Goal: Information Seeking & Learning: Understand process/instructions

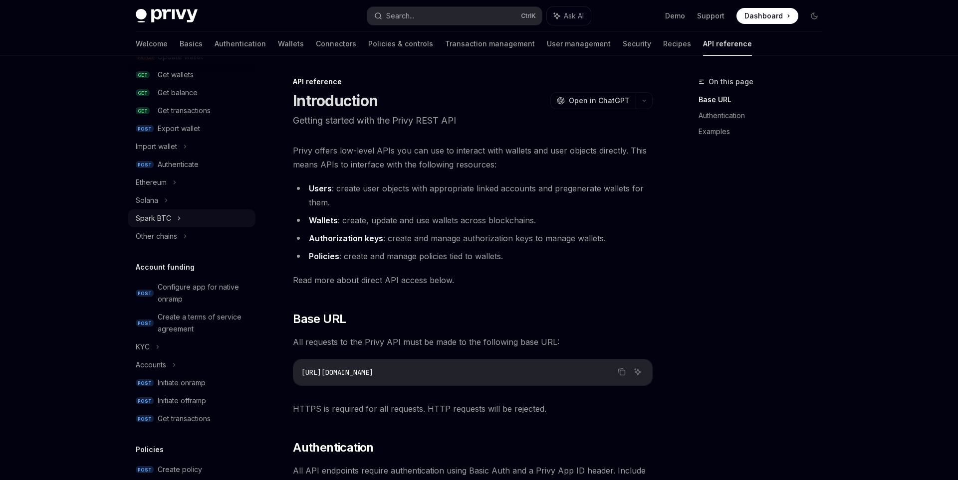
scroll to position [180, 0]
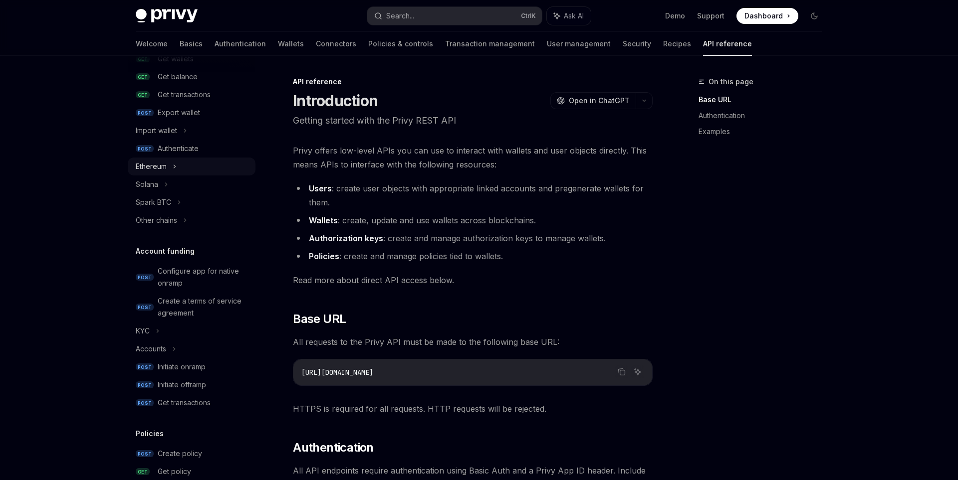
click at [174, 166] on icon at bounding box center [175, 167] width 4 height 12
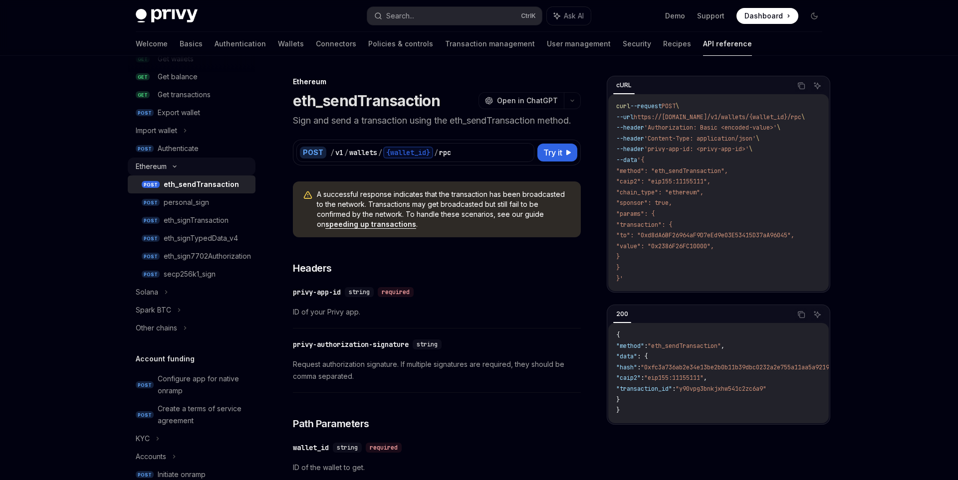
click at [176, 170] on div "Ethereum" at bounding box center [192, 167] width 128 height 18
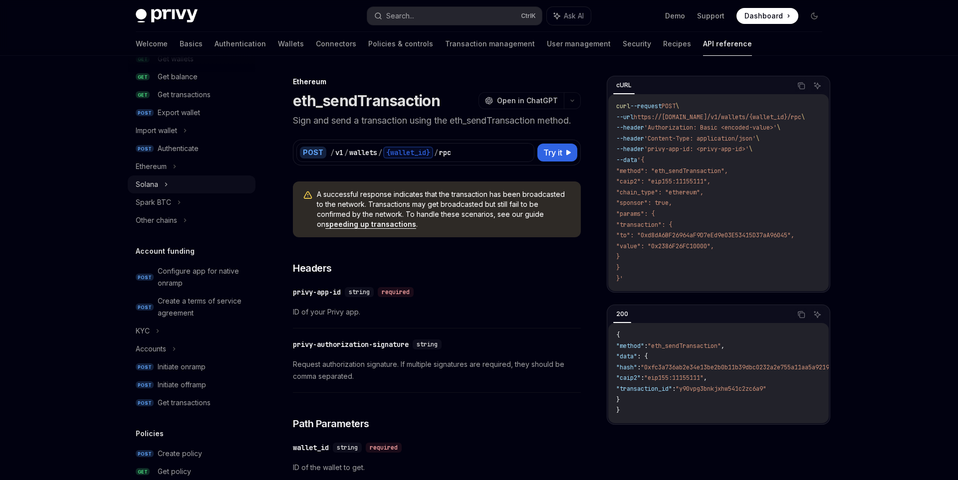
click at [173, 184] on div "Solana" at bounding box center [192, 185] width 128 height 18
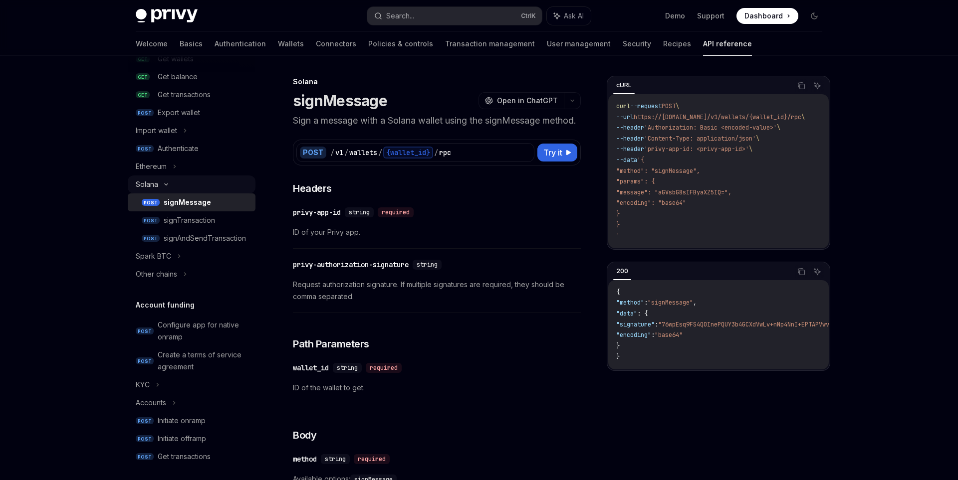
click at [173, 184] on div "Solana" at bounding box center [192, 185] width 128 height 18
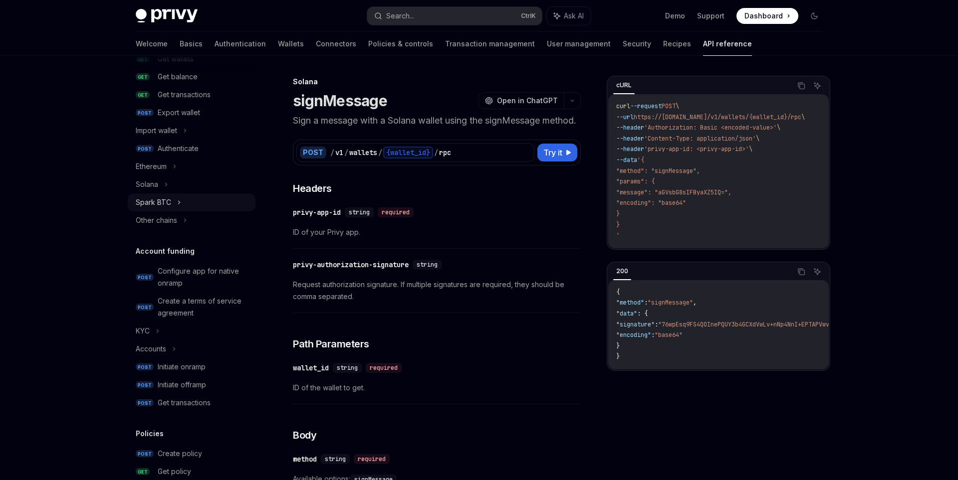
click at [181, 203] on div "Spark BTC" at bounding box center [192, 203] width 128 height 18
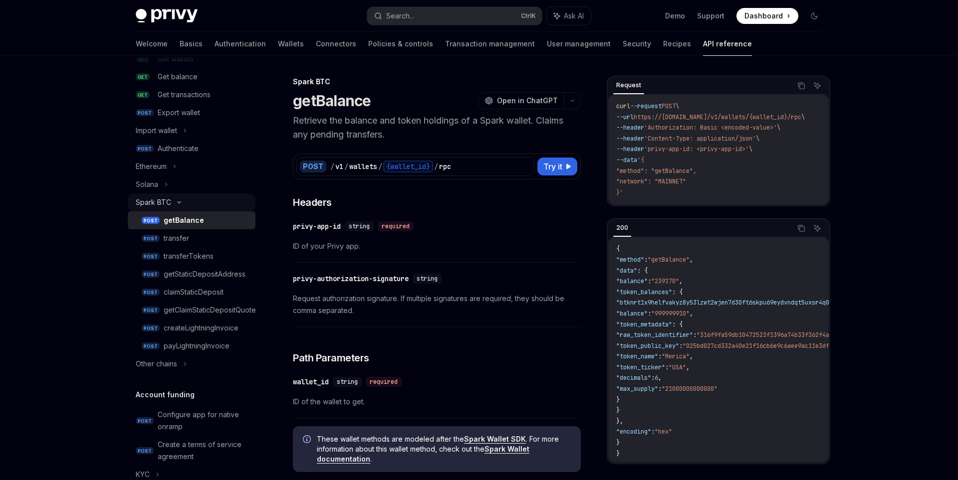
click at [181, 203] on icon at bounding box center [179, 203] width 12 height 4
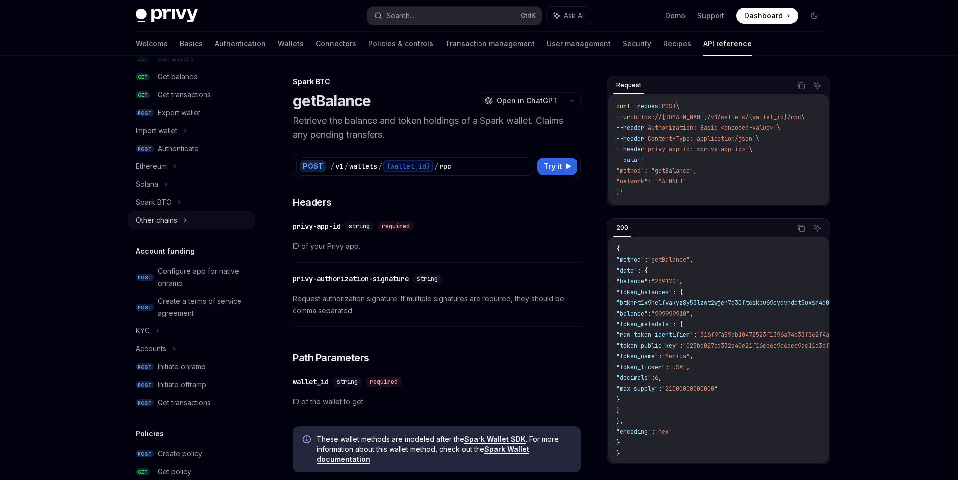
click at [191, 220] on div "Other chains" at bounding box center [192, 221] width 128 height 18
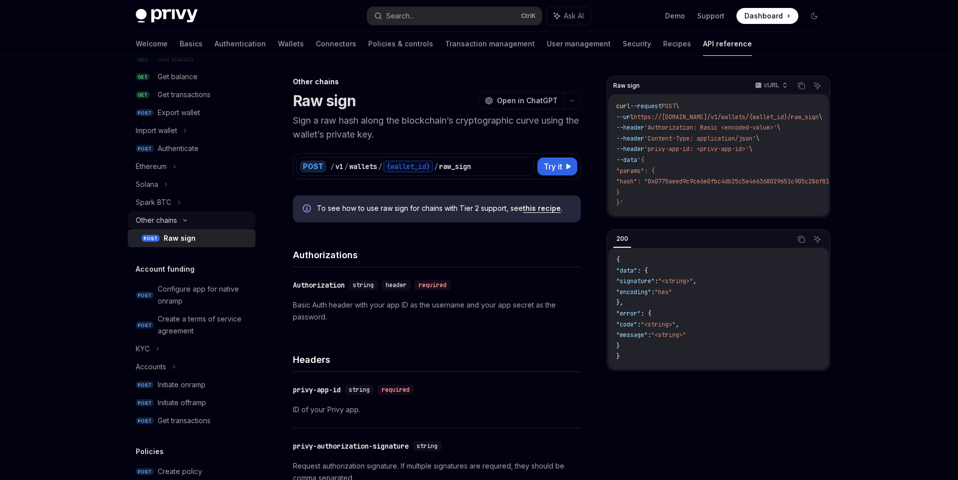
click at [191, 220] on icon at bounding box center [185, 221] width 12 height 4
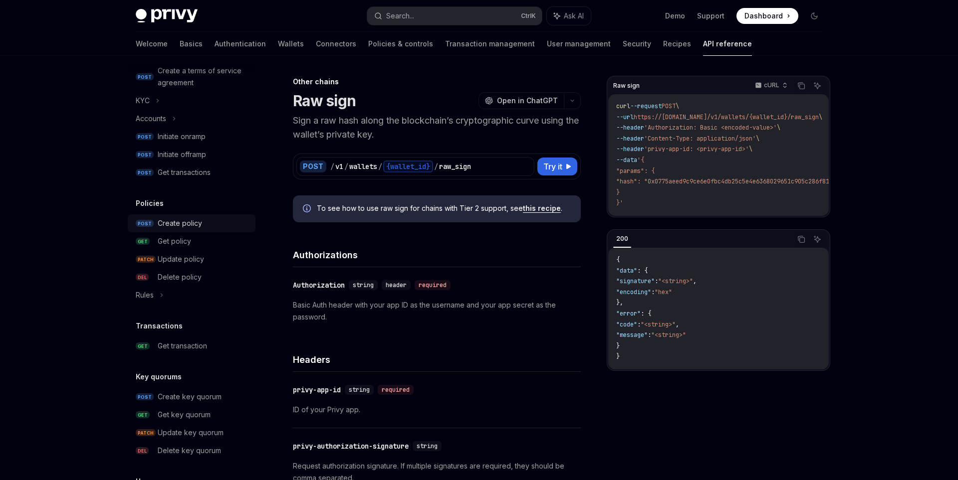
scroll to position [419, 0]
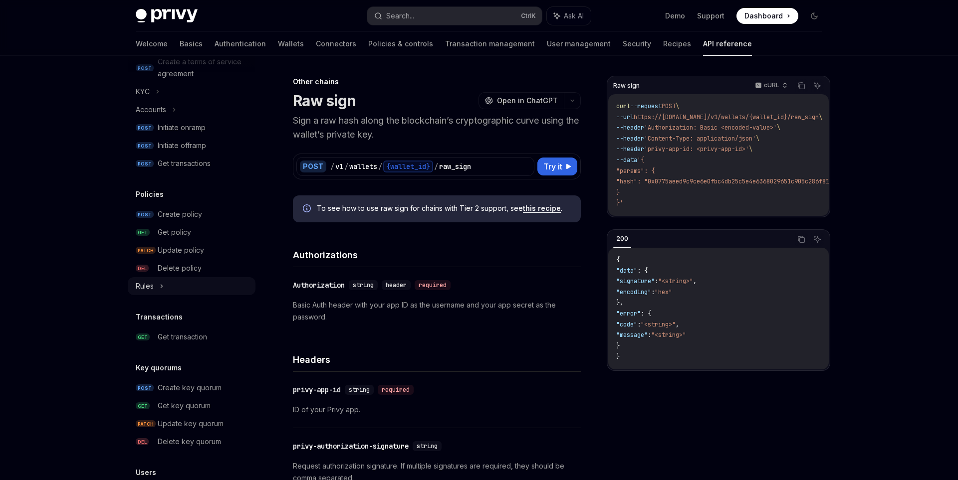
click at [163, 288] on icon at bounding box center [162, 286] width 4 height 12
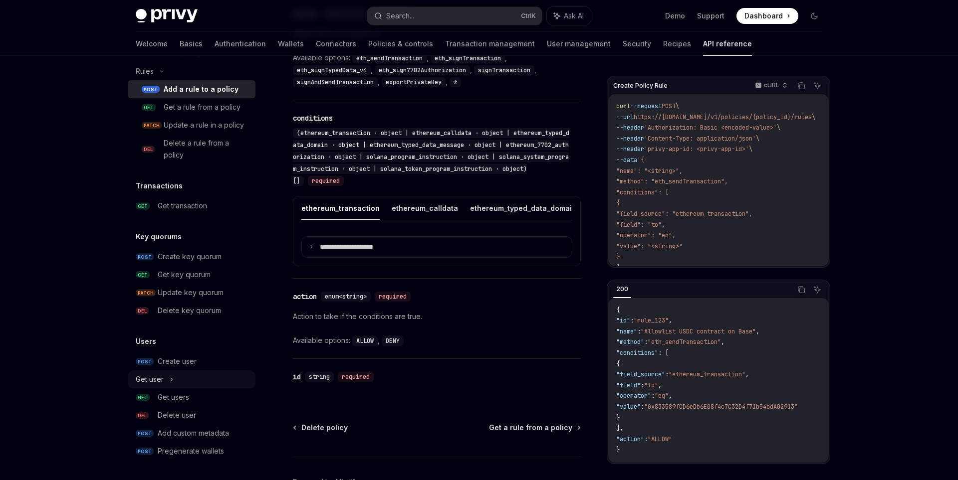
scroll to position [1170, 0]
click at [175, 381] on div "Get user" at bounding box center [192, 380] width 128 height 18
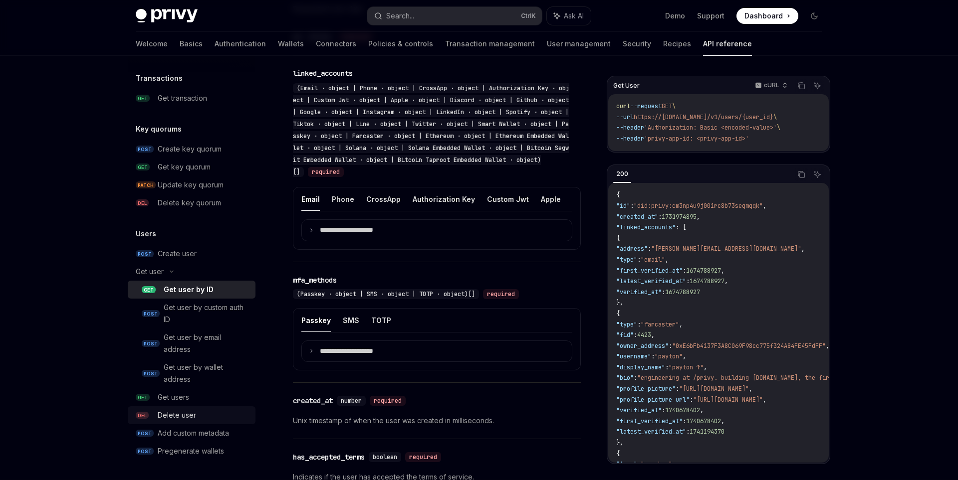
scroll to position [551, 0]
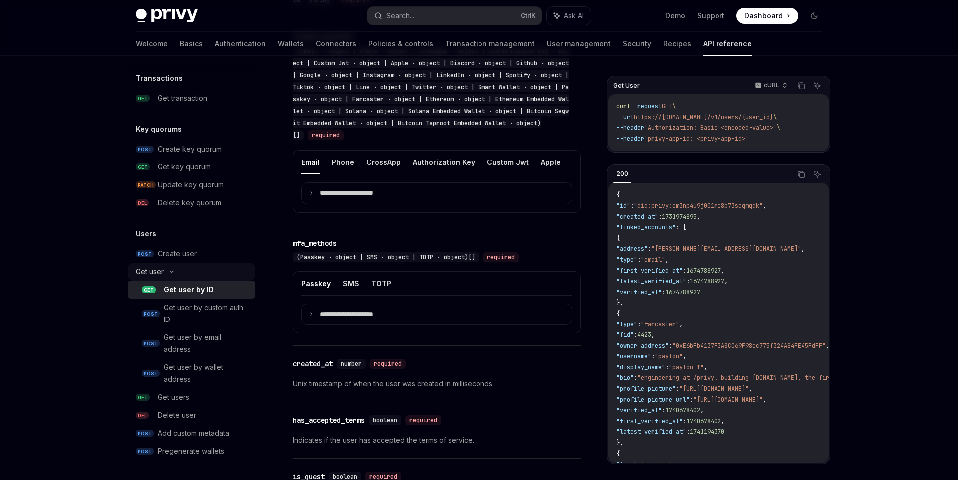
click at [173, 268] on div "Get user" at bounding box center [192, 272] width 128 height 18
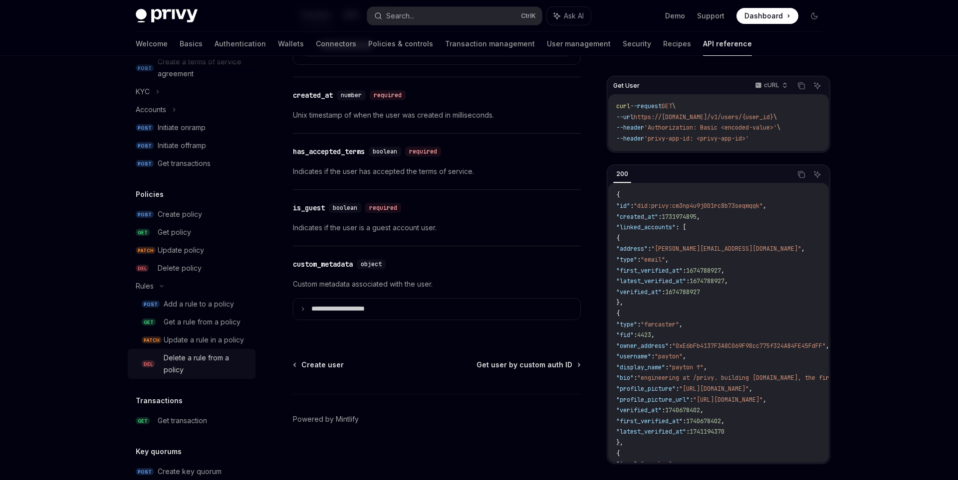
scroll to position [0, 0]
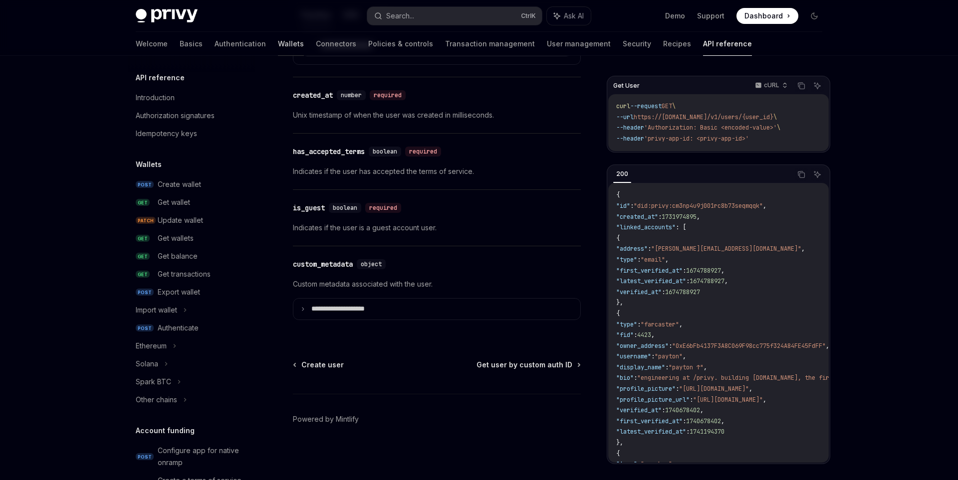
click at [278, 44] on link "Wallets" at bounding box center [291, 44] width 26 height 24
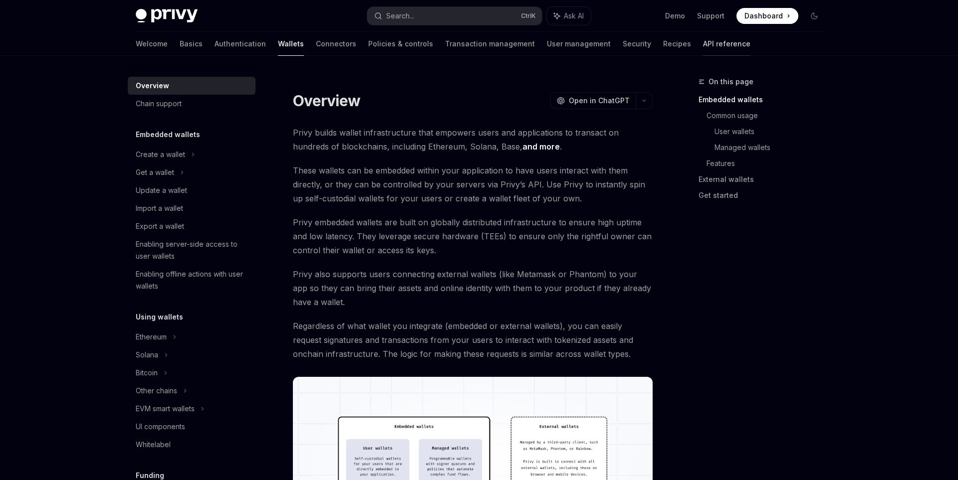
click at [703, 44] on link "API reference" at bounding box center [726, 44] width 47 height 24
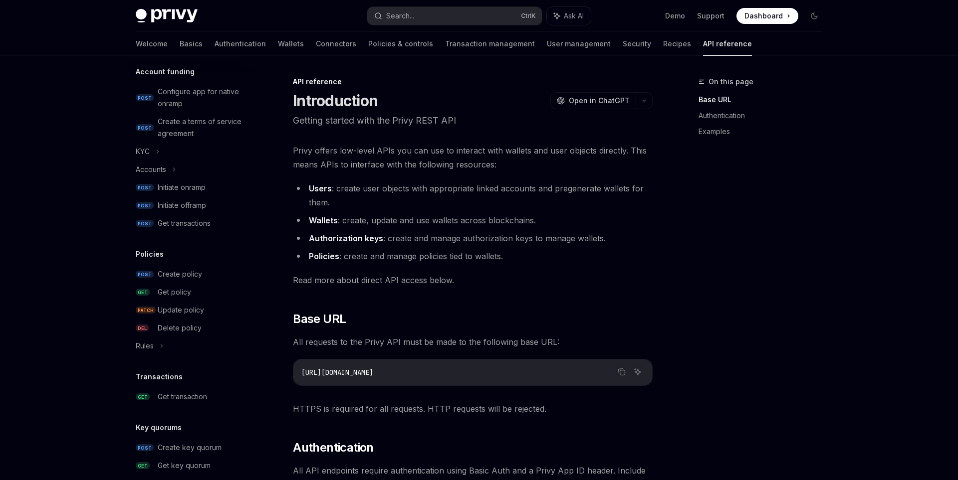
scroll to position [550, 0]
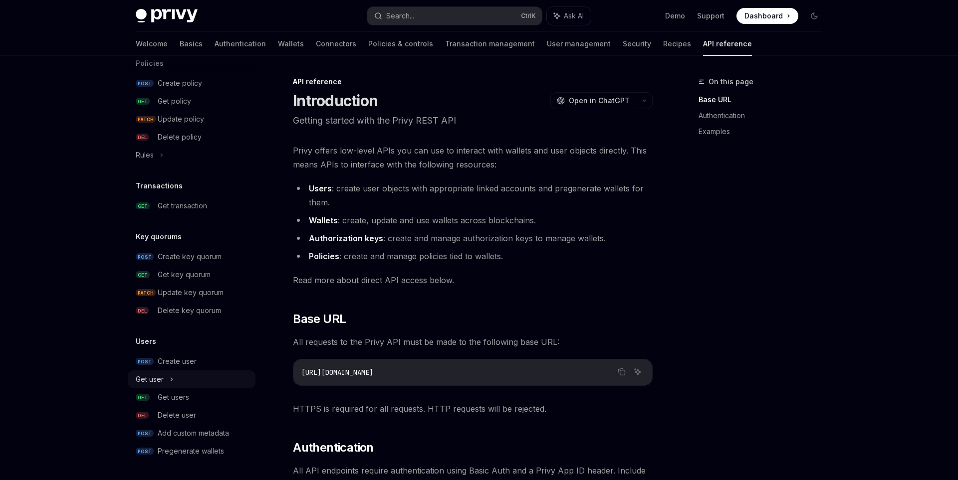
click at [175, 382] on div "Get user" at bounding box center [192, 380] width 128 height 18
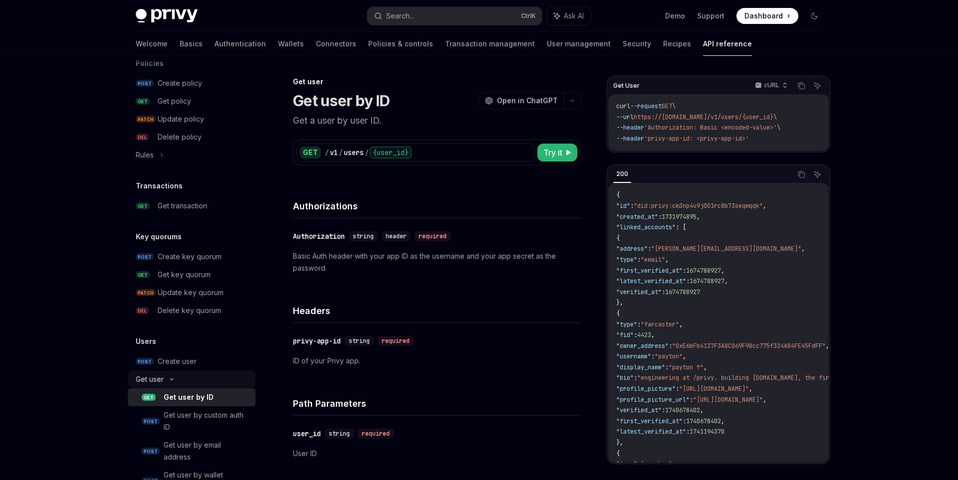
click at [176, 382] on div "Get user" at bounding box center [192, 380] width 128 height 18
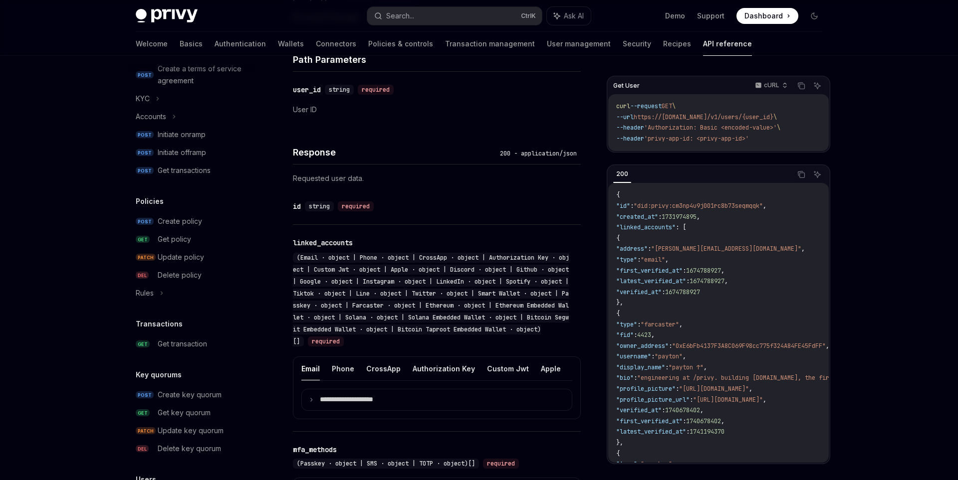
scroll to position [431, 0]
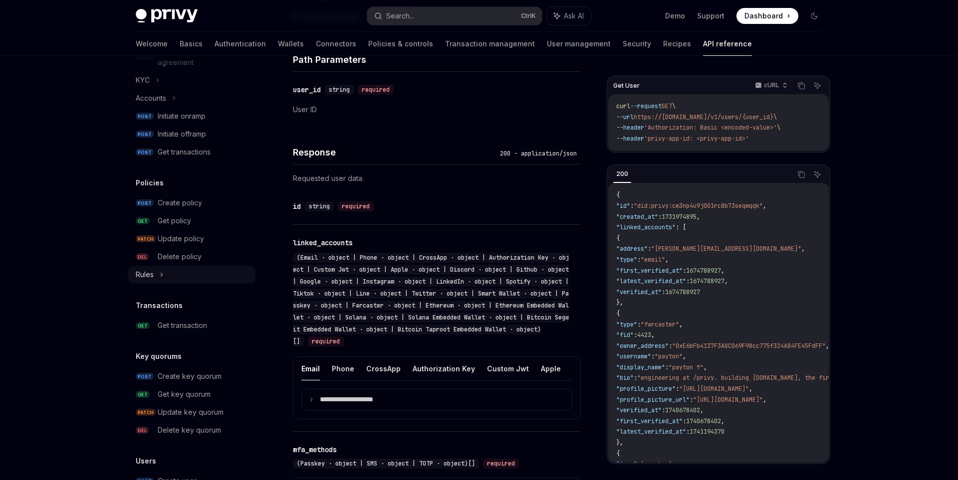
click at [153, 274] on div "Rules" at bounding box center [145, 275] width 18 height 12
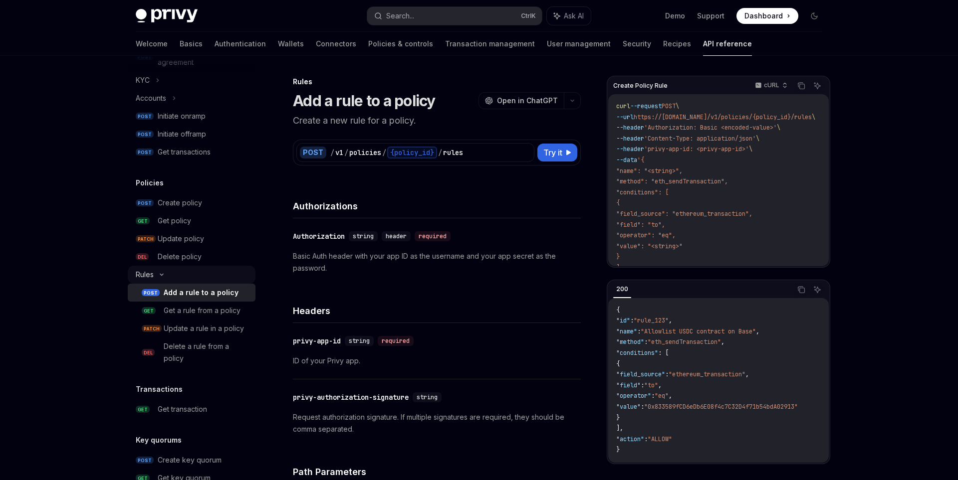
click at [153, 274] on div "Rules" at bounding box center [145, 275] width 18 height 12
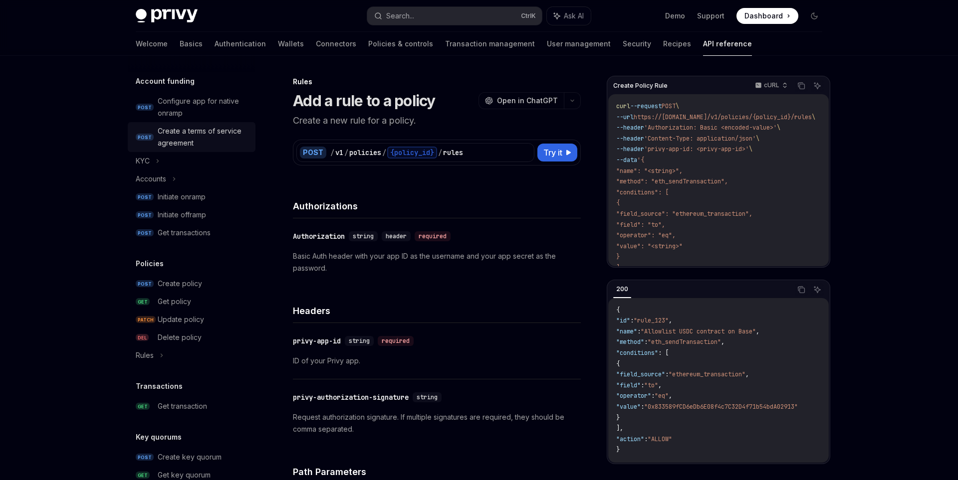
scroll to position [311, 0]
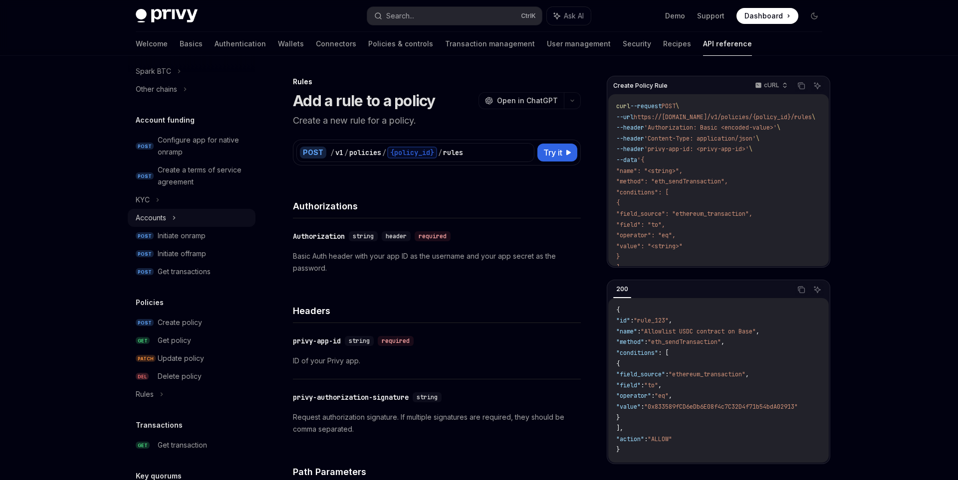
click at [163, 220] on div "Accounts" at bounding box center [151, 218] width 30 height 12
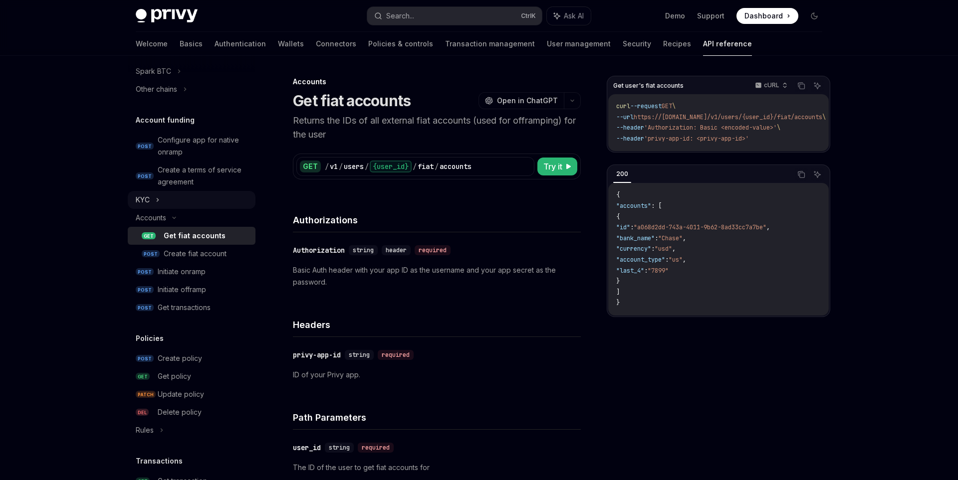
click at [159, 206] on icon at bounding box center [158, 200] width 4 height 12
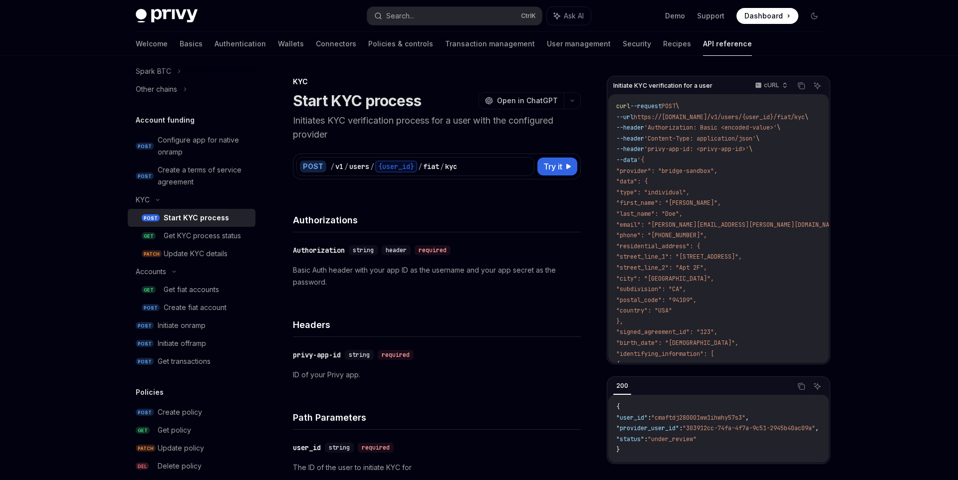
click at [210, 217] on div "Start KYC process" at bounding box center [196, 218] width 65 height 12
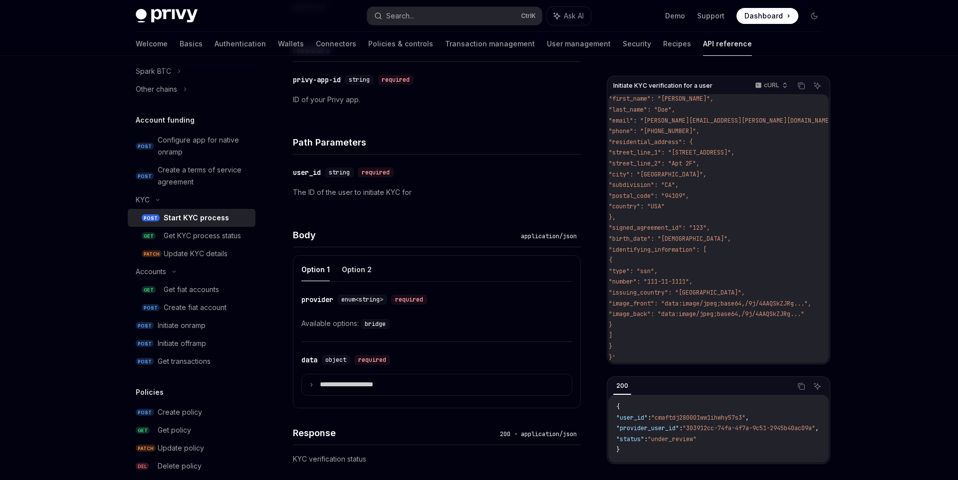
scroll to position [104, 48]
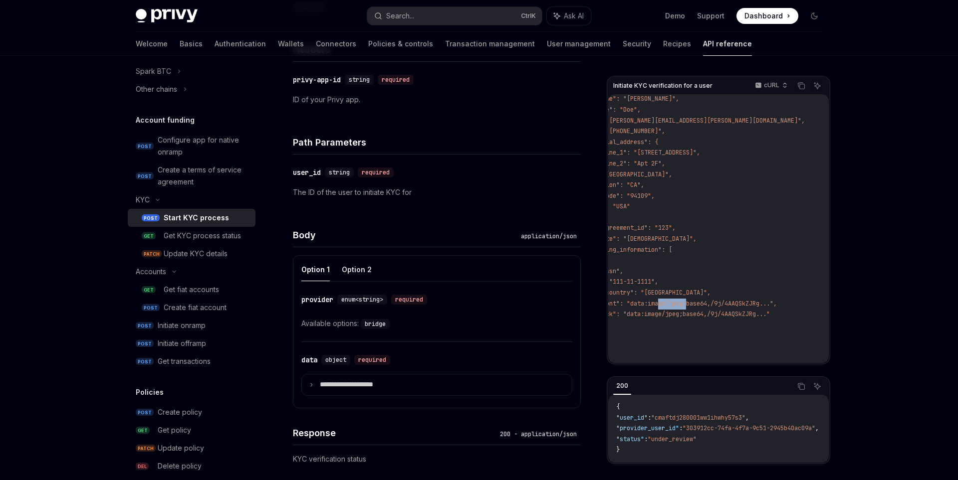
drag, startPoint x: 703, startPoint y: 305, endPoint x: 684, endPoint y: 306, distance: 18.5
click at [684, 306] on span ""image_front": "data:image/jpeg;base64,/9j/4AAQSkZJRg..."," at bounding box center [675, 304] width 203 height 8
click at [706, 273] on code "curl --request POST \ --url https://[DOMAIN_NAME]/v1/users/{user_id}/fiat/kyc \…" at bounding box center [701, 180] width 254 height 366
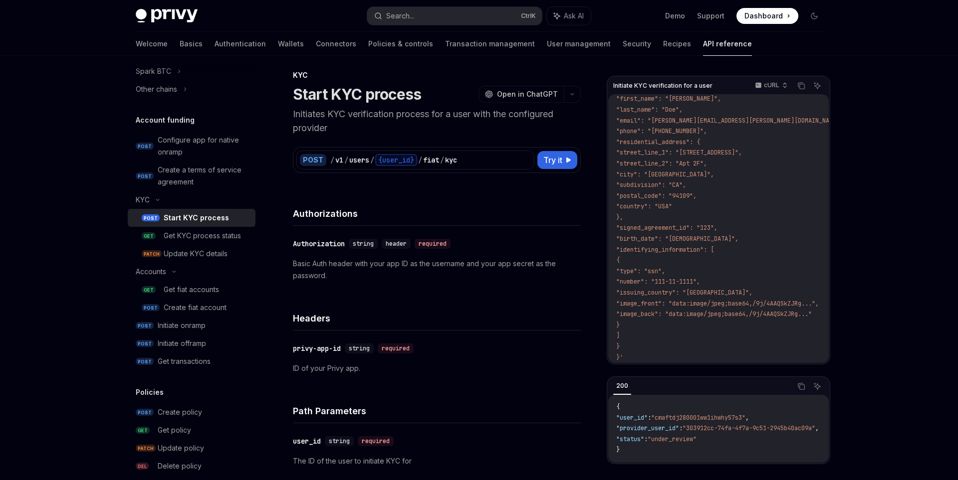
scroll to position [0, 0]
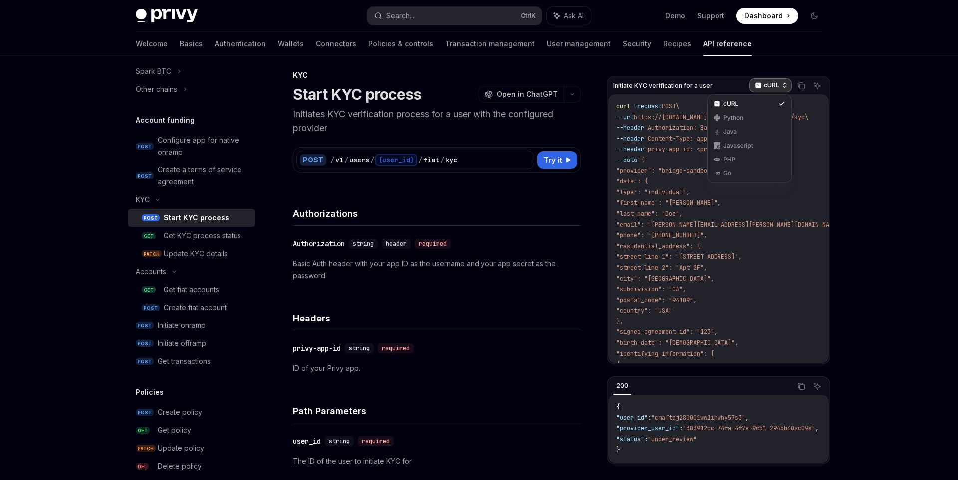
click at [767, 85] on p "cURL" at bounding box center [771, 85] width 15 height 8
click at [733, 163] on div "PHP" at bounding box center [749, 160] width 52 height 8
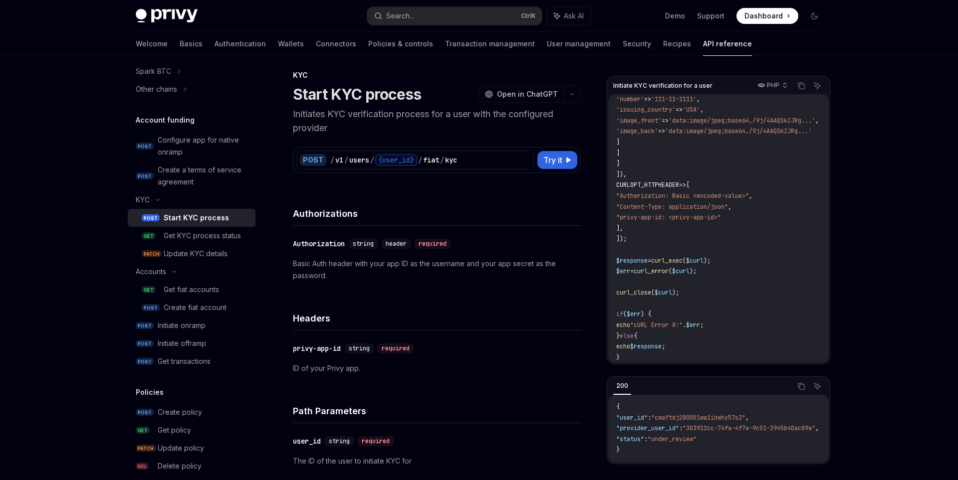
scroll to position [75, 0]
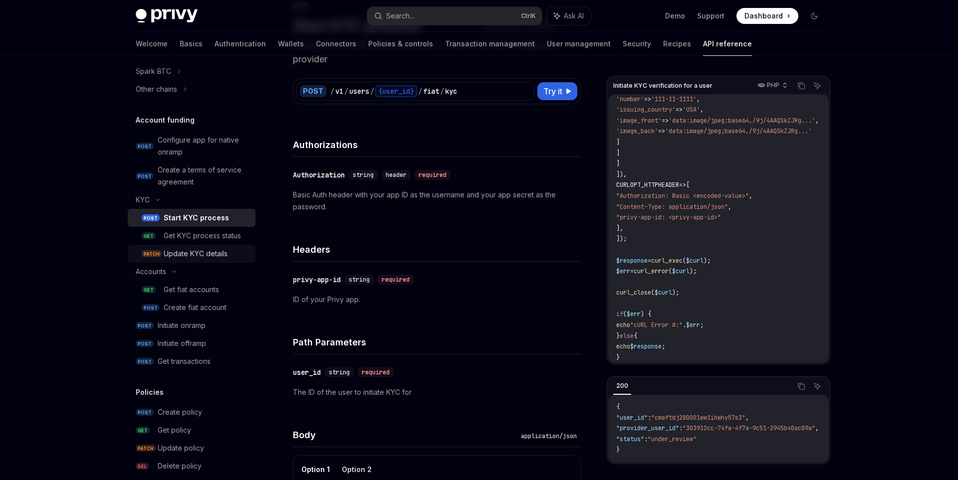
click at [223, 250] on div "Update KYC details" at bounding box center [196, 254] width 64 height 12
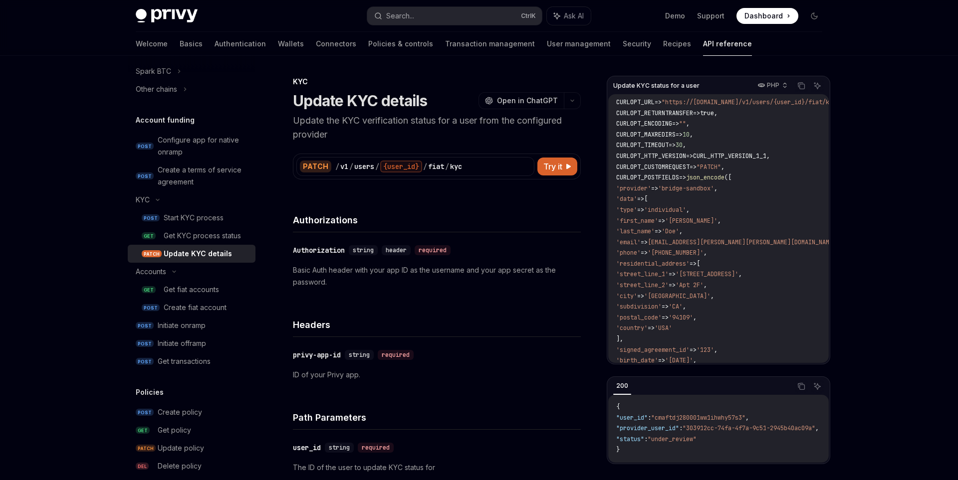
scroll to position [7, 0]
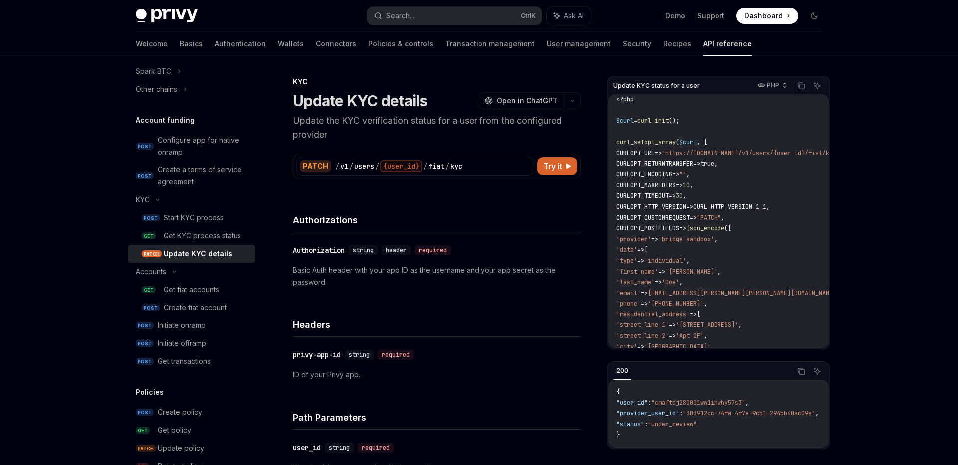
type textarea "*"
